Goal: Use online tool/utility: Utilize a website feature to perform a specific function

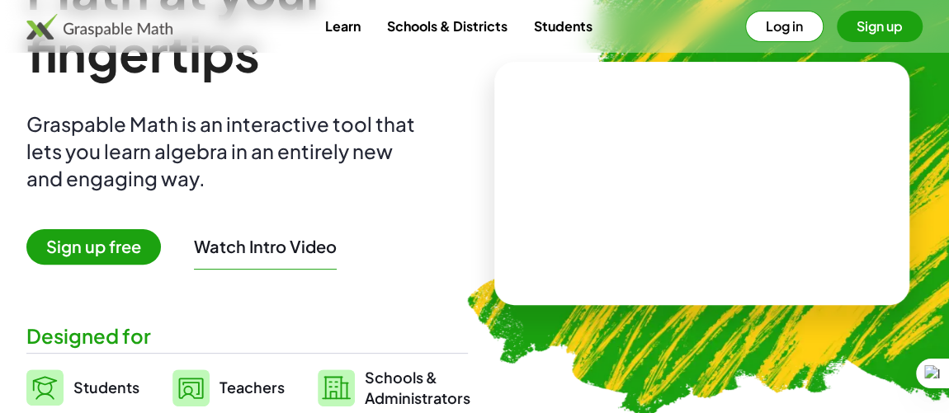
scroll to position [129, 0]
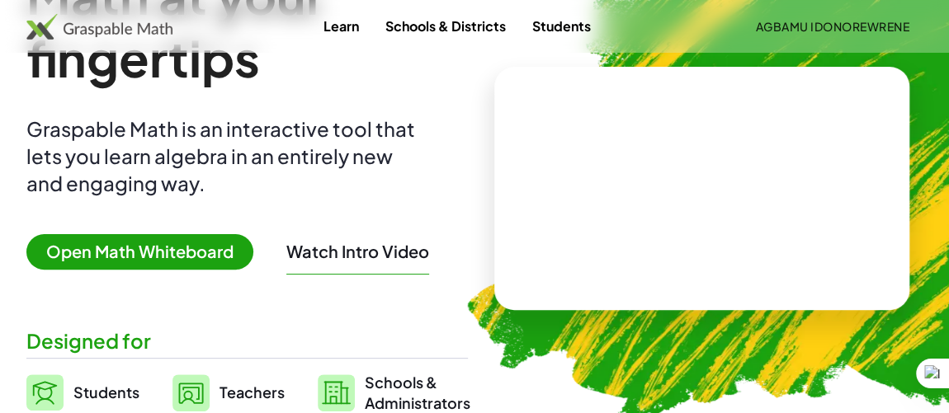
click at [106, 253] on span "Open Math Whiteboard" at bounding box center [139, 251] width 227 height 35
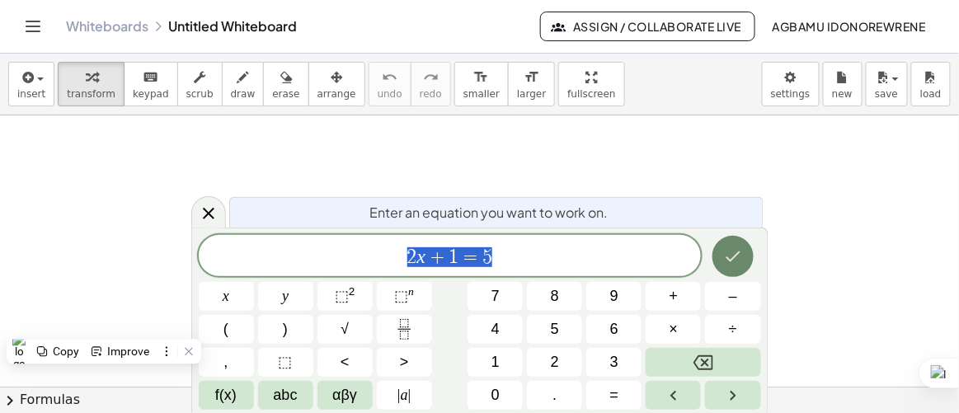
click at [727, 259] on icon "Done" at bounding box center [733, 257] width 20 height 20
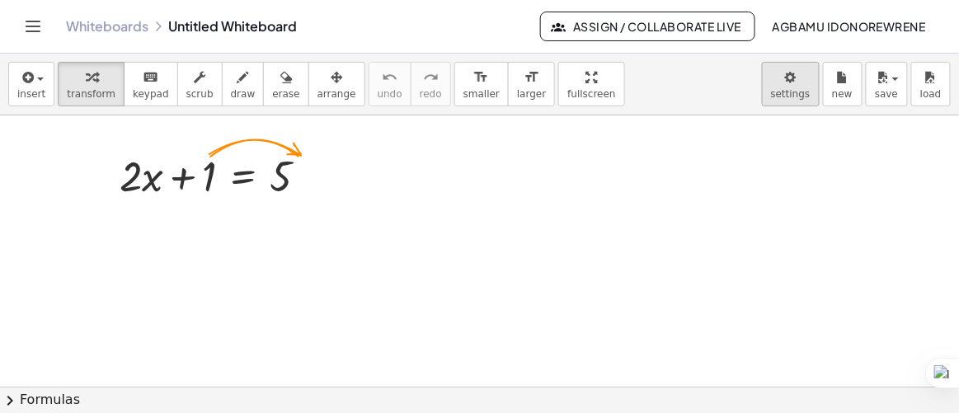
click at [797, 94] on body "Graspable Math Activities Get Started Activity Bank Assigned Work Classes White…" at bounding box center [479, 206] width 959 height 413
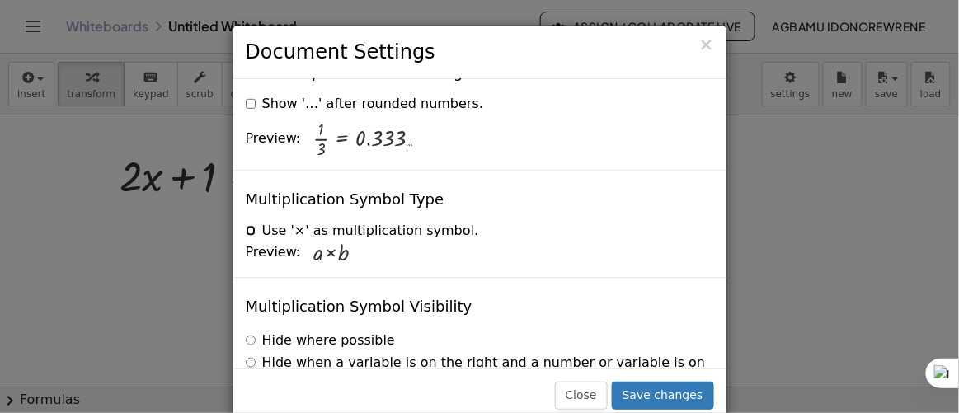
scroll to position [4099, 0]
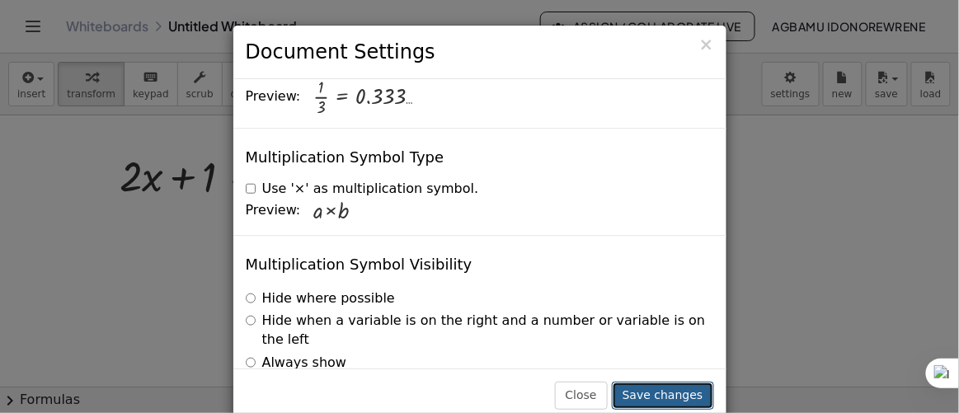
click at [670, 396] on button "Save changes" at bounding box center [663, 396] width 102 height 28
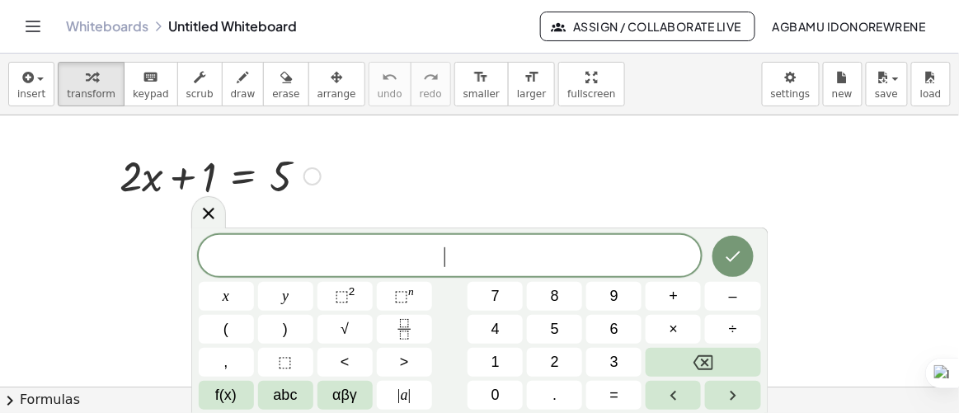
scroll to position [17, 0]
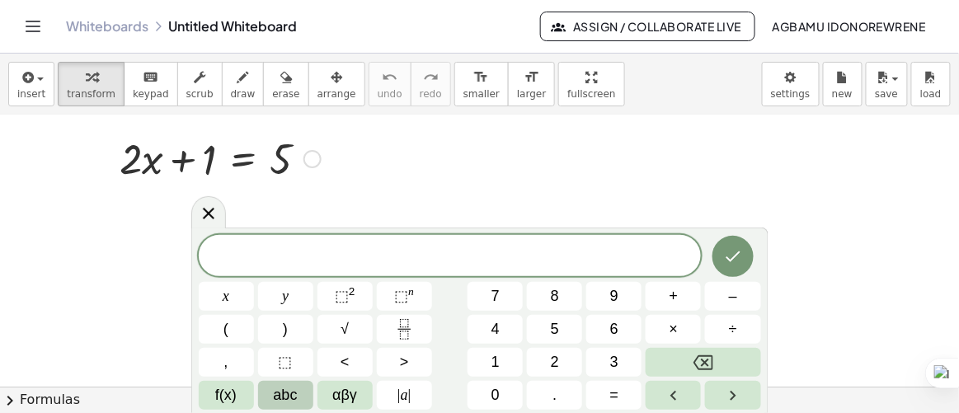
click at [293, 393] on span "abc" at bounding box center [286, 395] width 24 height 22
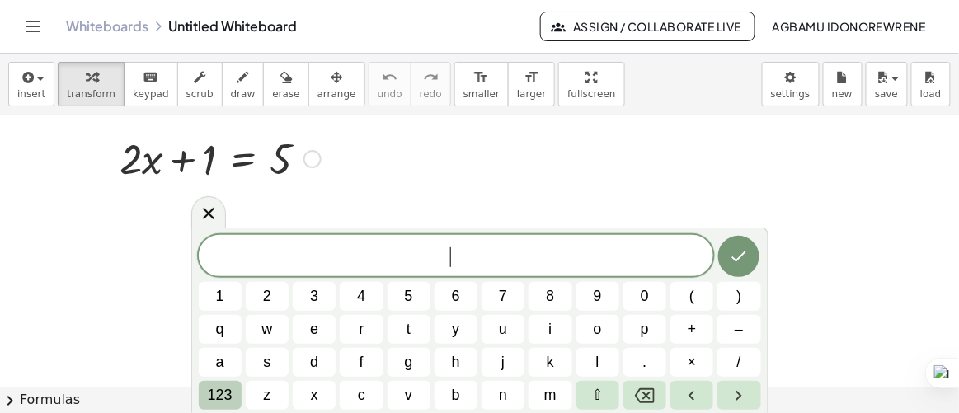
click at [235, 393] on button "123" at bounding box center [220, 395] width 43 height 29
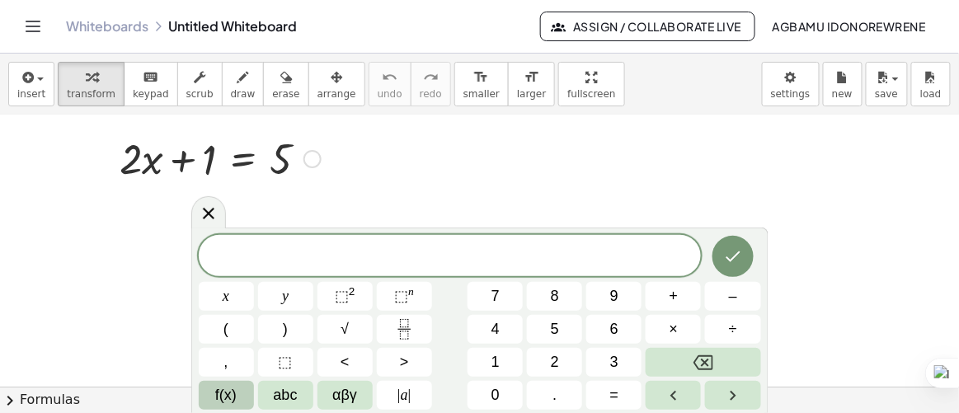
click at [229, 393] on span "f(x)" at bounding box center [225, 395] width 21 height 22
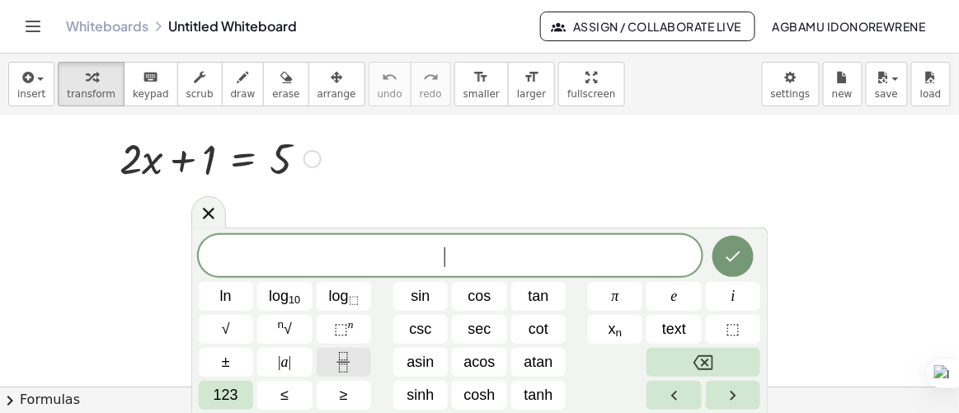
click at [346, 368] on icon "Fraction" at bounding box center [343, 362] width 21 height 21
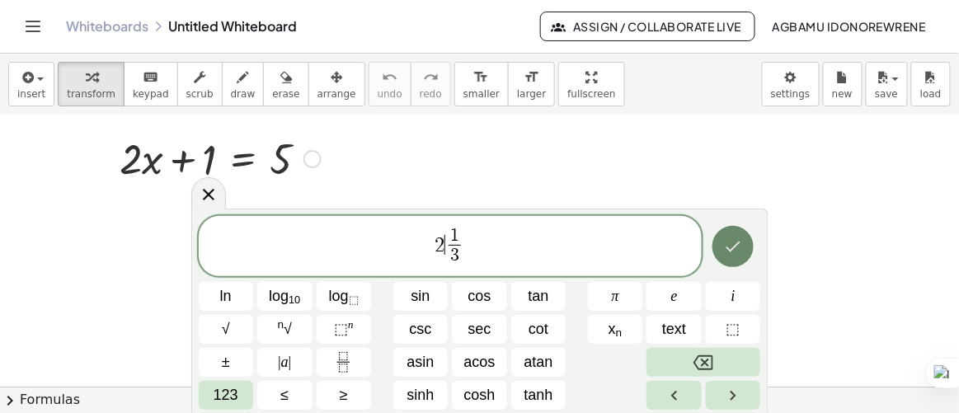
click at [743, 249] on icon "Done" at bounding box center [733, 247] width 20 height 20
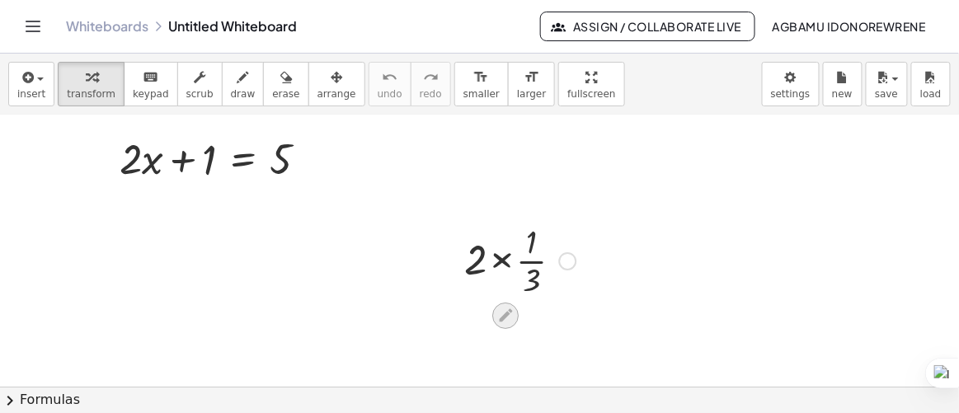
click at [503, 315] on icon at bounding box center [505, 315] width 13 height 13
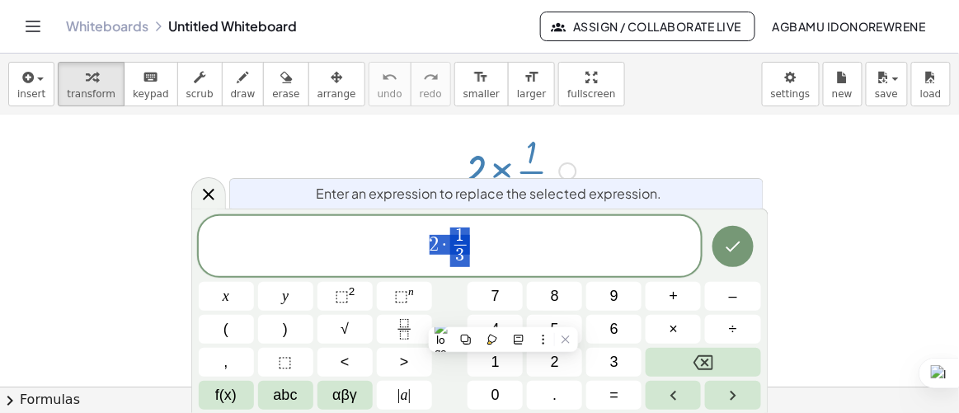
scroll to position [107, 0]
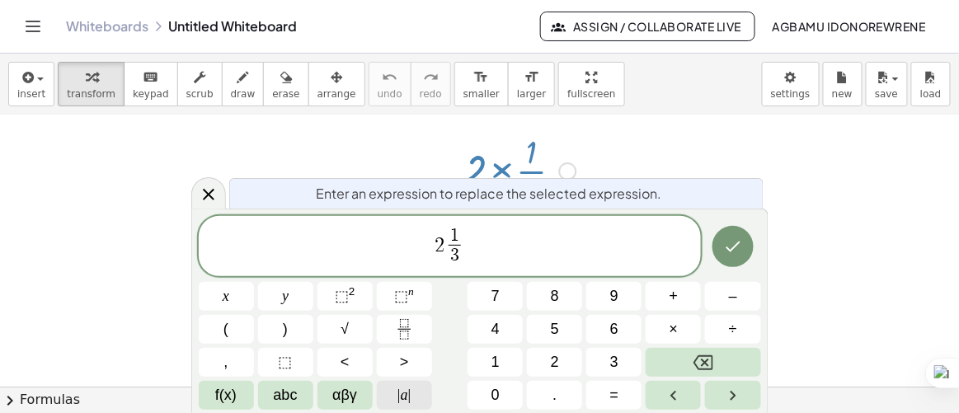
click at [412, 393] on button "| a |" at bounding box center [404, 395] width 55 height 29
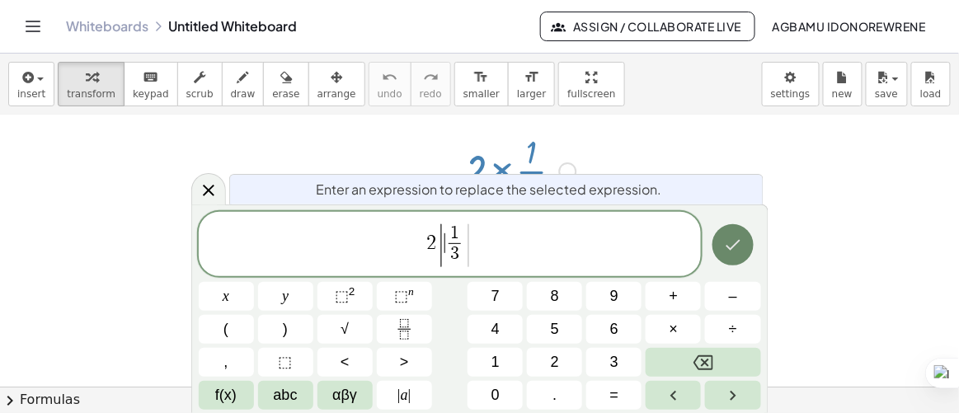
click at [737, 253] on icon "Done" at bounding box center [733, 245] width 20 height 20
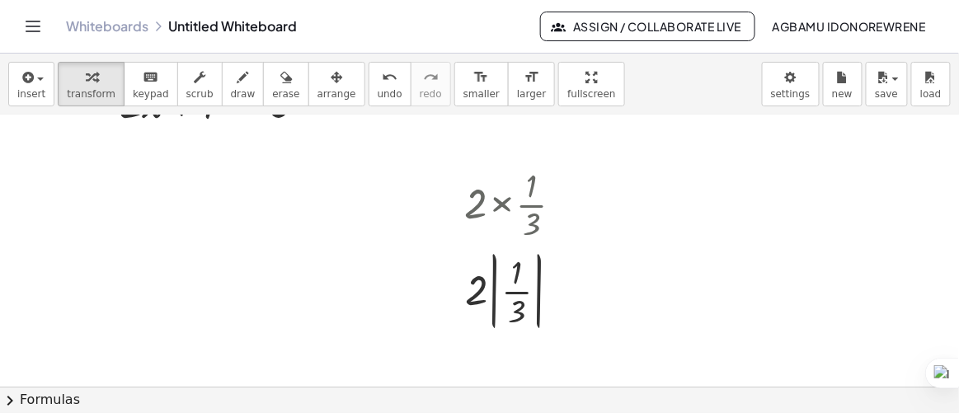
scroll to position [43, 0]
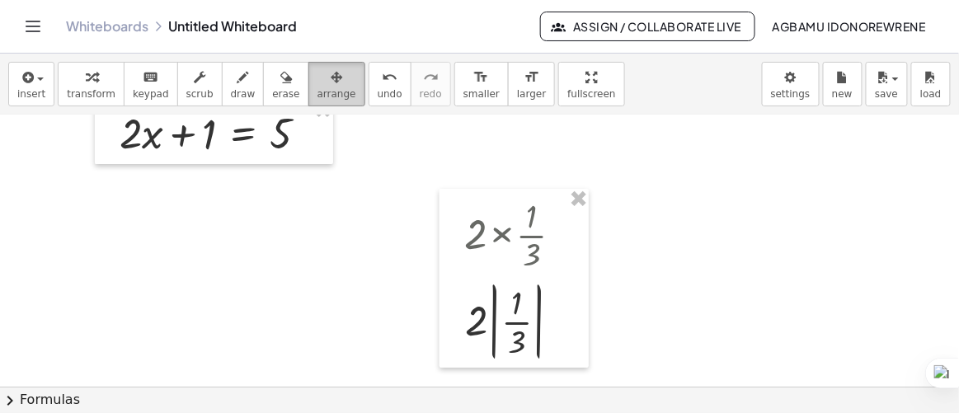
click at [309, 84] on button "arrange" at bounding box center [337, 84] width 57 height 45
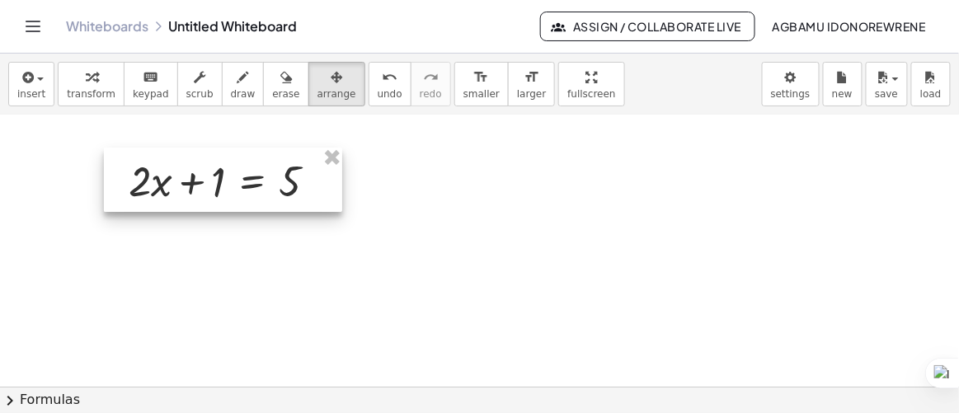
drag, startPoint x: 298, startPoint y: 125, endPoint x: 309, endPoint y: 173, distance: 49.0
click at [309, 173] on div at bounding box center [223, 180] width 238 height 64
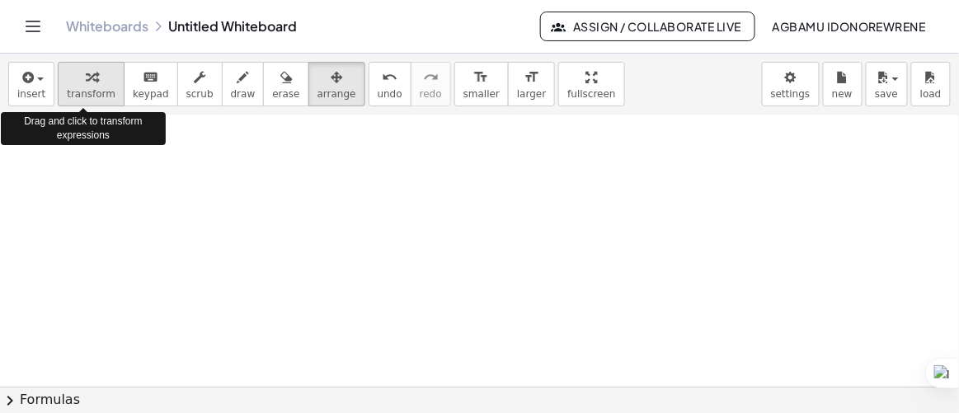
click at [73, 79] on div "button" at bounding box center [91, 77] width 49 height 20
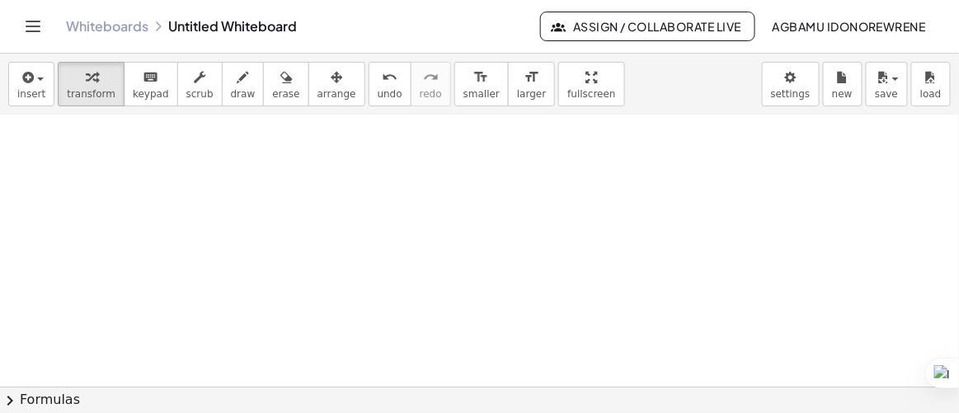
click at [340, 196] on div at bounding box center [479, 399] width 959 height 652
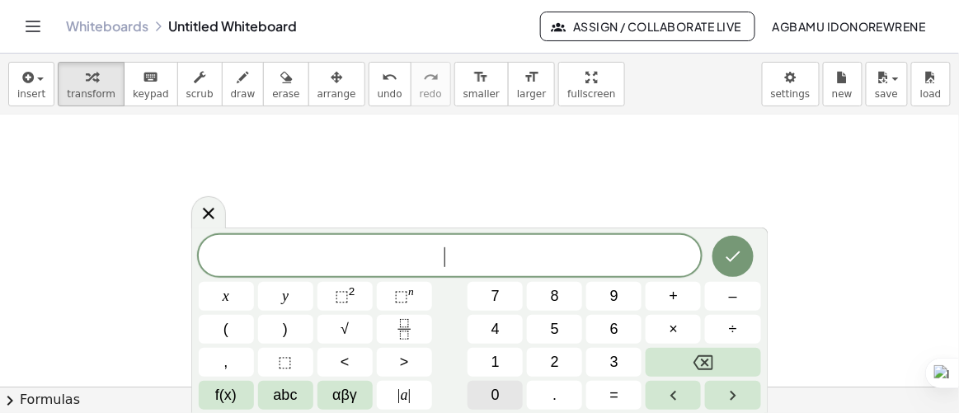
click at [506, 384] on button "0" at bounding box center [495, 395] width 55 height 29
click at [539, 393] on button "." at bounding box center [554, 395] width 55 height 29
click at [560, 332] on button "5" at bounding box center [554, 329] width 55 height 29
click at [736, 264] on icon "Done" at bounding box center [733, 257] width 20 height 20
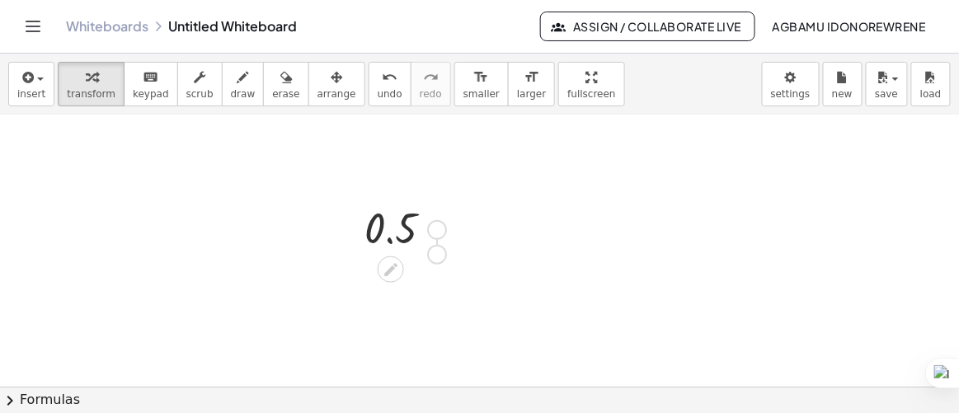
drag, startPoint x: 434, startPoint y: 231, endPoint x: 435, endPoint y: 263, distance: 32.2
click at [435, 263] on div "0.5" at bounding box center [479, 399] width 959 height 652
click at [403, 223] on div at bounding box center [405, 228] width 98 height 54
drag, startPoint x: 403, startPoint y: 225, endPoint x: 399, endPoint y: 250, distance: 25.1
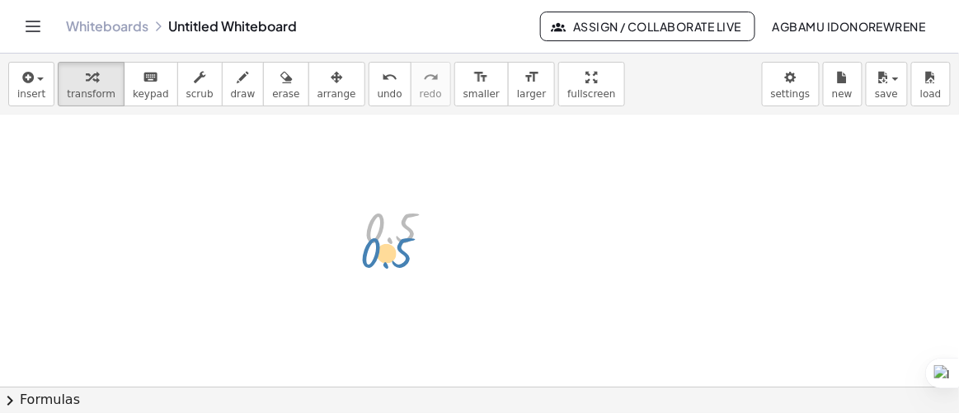
click at [399, 250] on div at bounding box center [405, 228] width 98 height 54
drag, startPoint x: 405, startPoint y: 235, endPoint x: 414, endPoint y: 186, distance: 50.3
click at [414, 186] on div "0.5 0.5" at bounding box center [479, 399] width 959 height 652
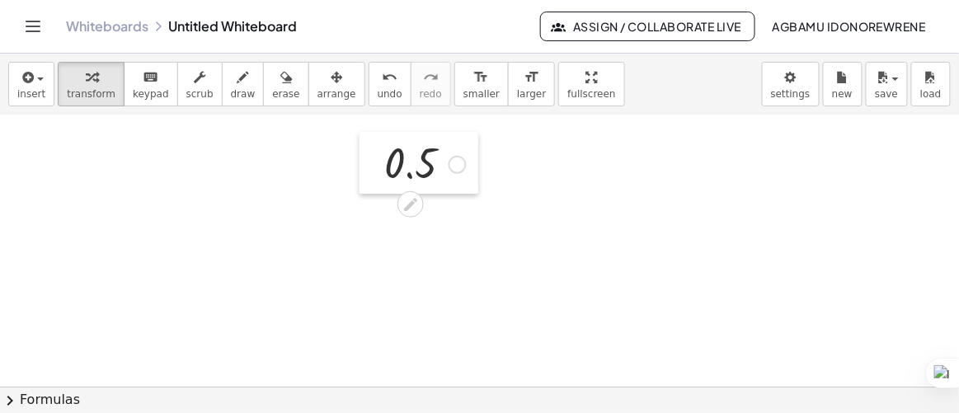
drag, startPoint x: 353, startPoint y: 208, endPoint x: 373, endPoint y: 142, distance: 68.9
click at [373, 142] on div at bounding box center [372, 163] width 25 height 63
click at [11, 403] on span "chevron_right" at bounding box center [10, 401] width 20 height 20
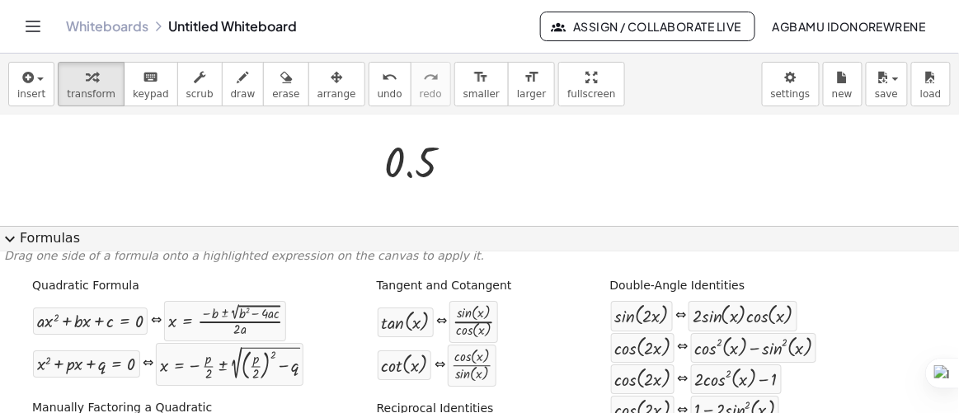
scroll to position [0, 0]
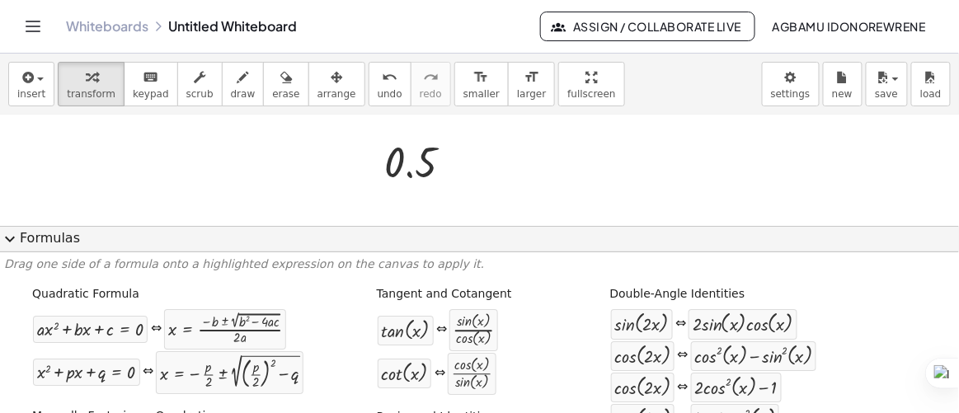
click at [517, 169] on div at bounding box center [479, 399] width 959 height 652
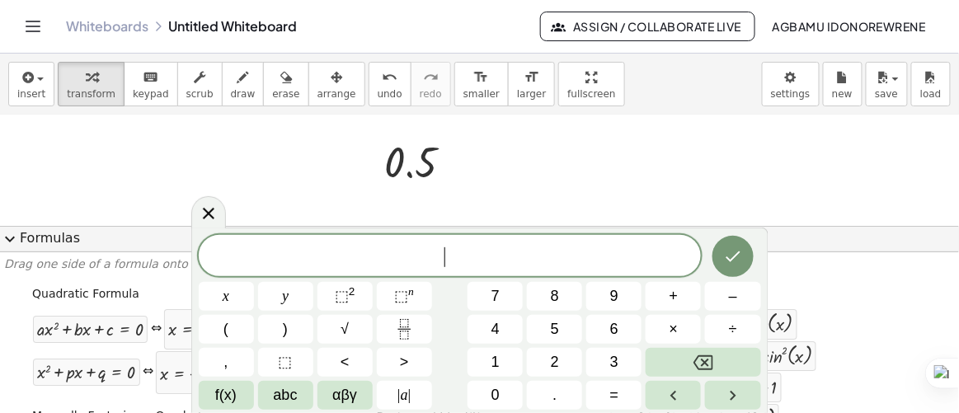
click at [543, 177] on div at bounding box center [479, 399] width 959 height 652
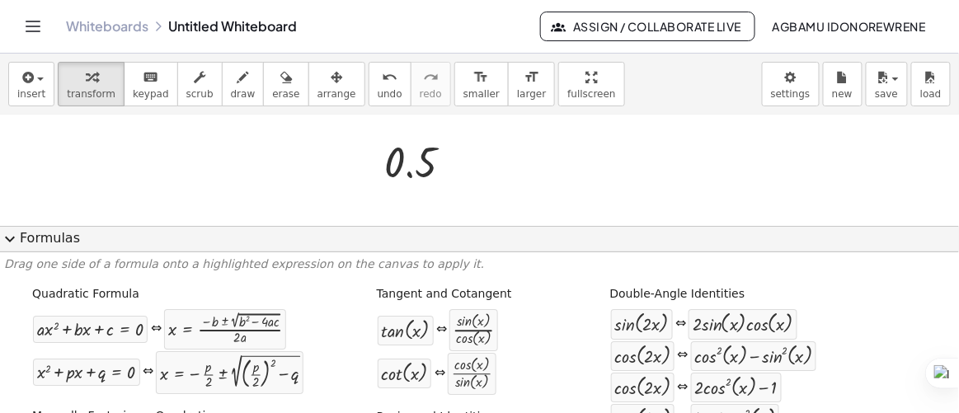
click at [0, 243] on span "expand_more" at bounding box center [10, 239] width 20 height 20
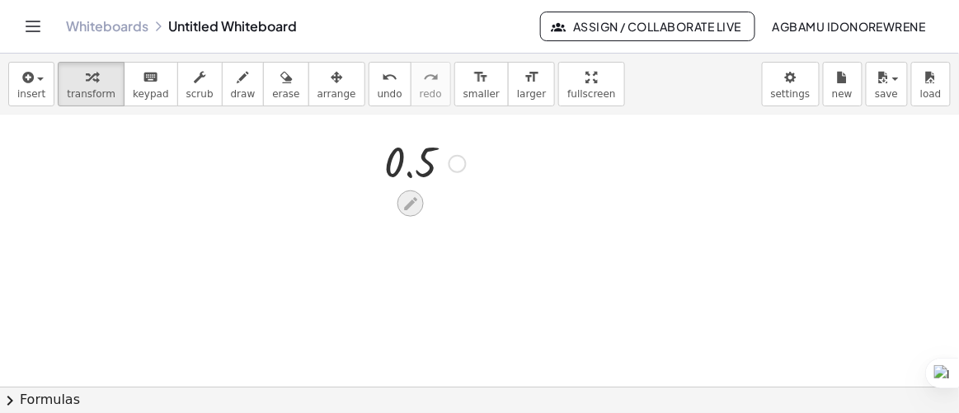
click at [415, 203] on icon at bounding box center [410, 204] width 17 height 17
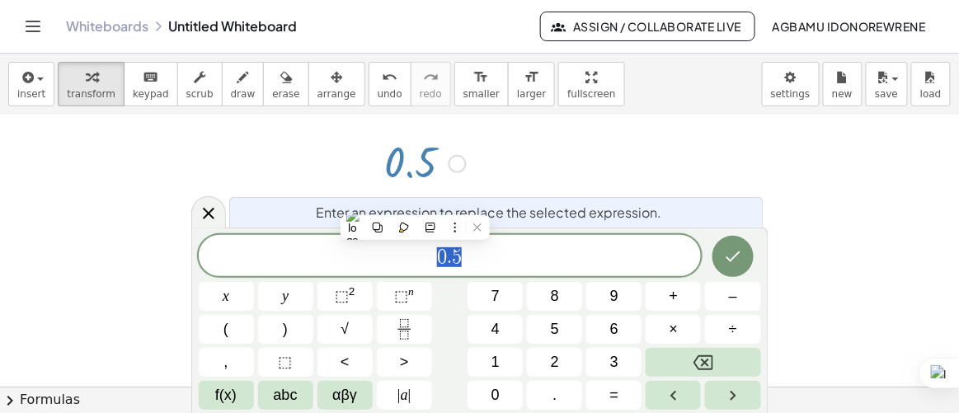
click at [470, 255] on span "0 . 5" at bounding box center [450, 257] width 503 height 23
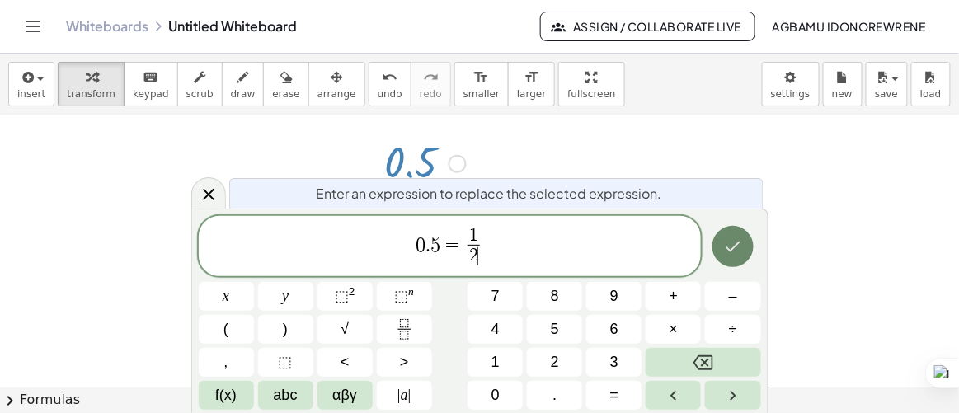
click at [732, 246] on icon "Done" at bounding box center [733, 247] width 20 height 20
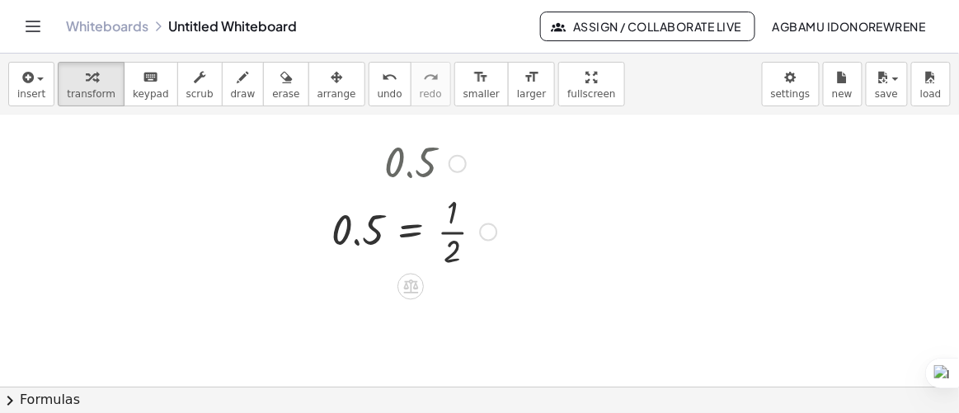
click at [460, 233] on div at bounding box center [413, 230] width 181 height 82
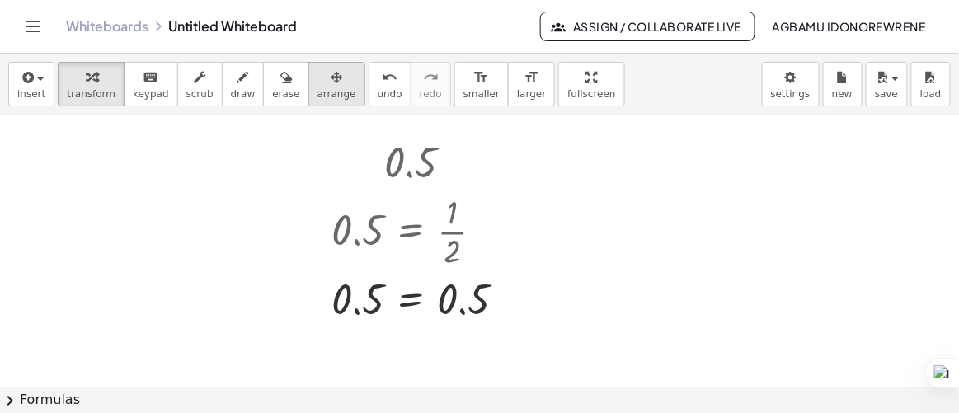
click at [318, 92] on span "arrange" at bounding box center [337, 94] width 39 height 12
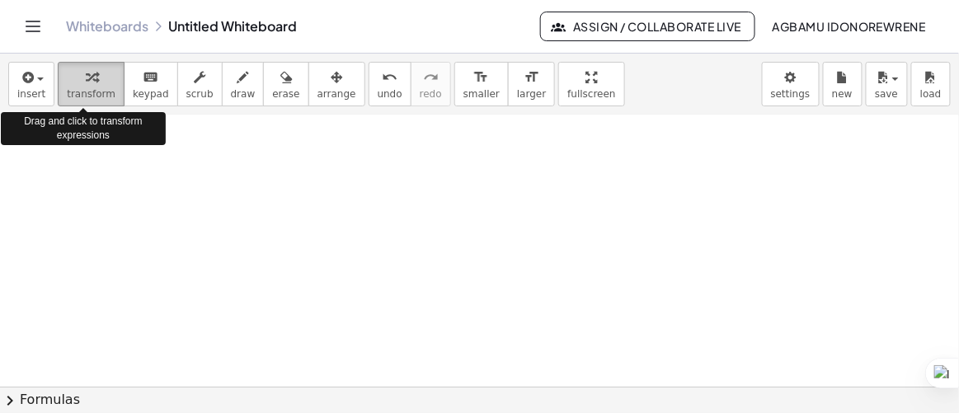
click at [86, 84] on icon "button" at bounding box center [92, 78] width 12 height 20
